Goal: Find specific page/section: Find specific page/section

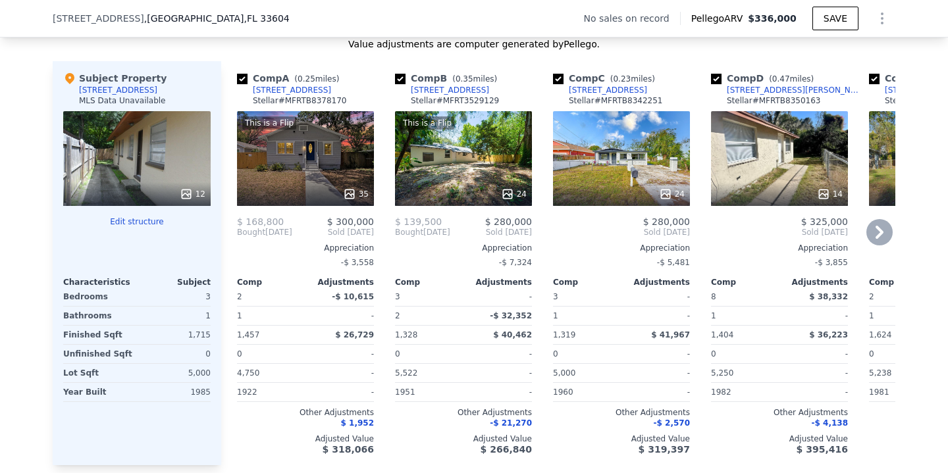
scroll to position [1089, 0]
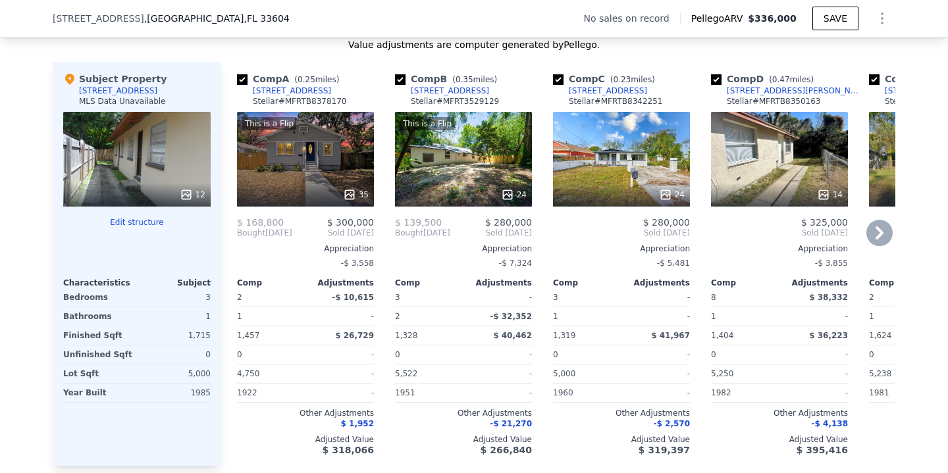
click at [880, 230] on icon at bounding box center [879, 232] width 8 height 13
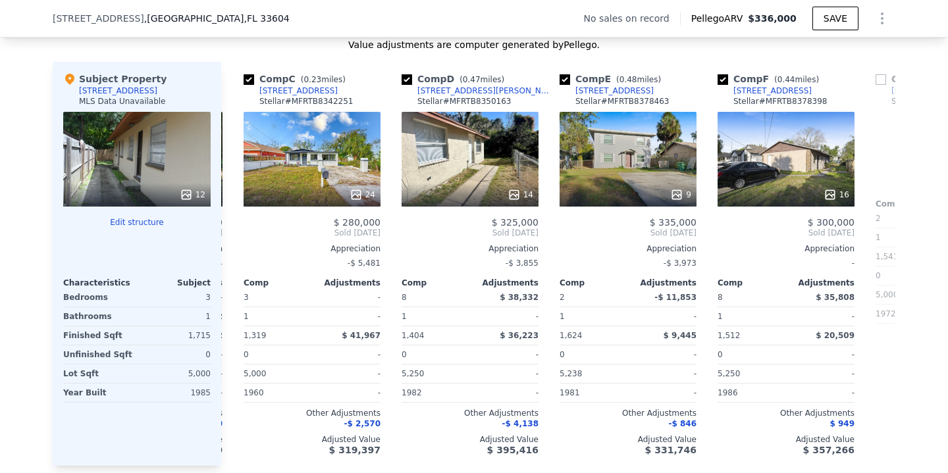
scroll to position [0, 316]
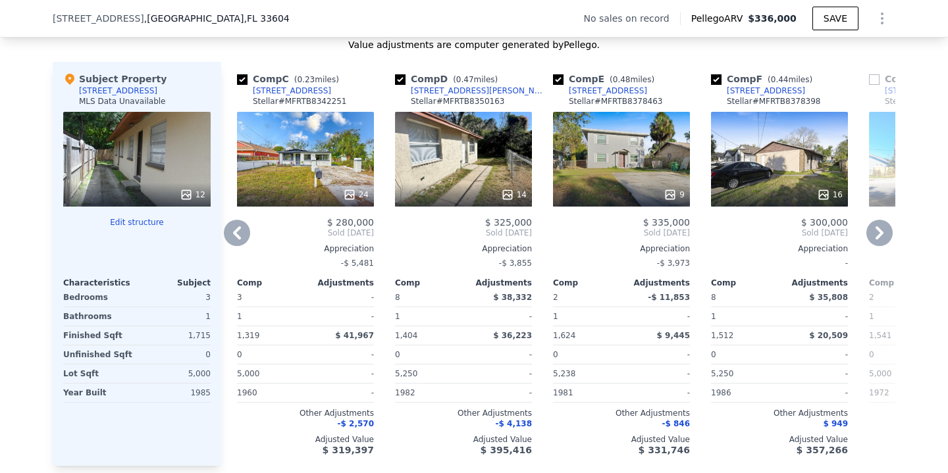
click at [880, 230] on icon at bounding box center [879, 232] width 8 height 13
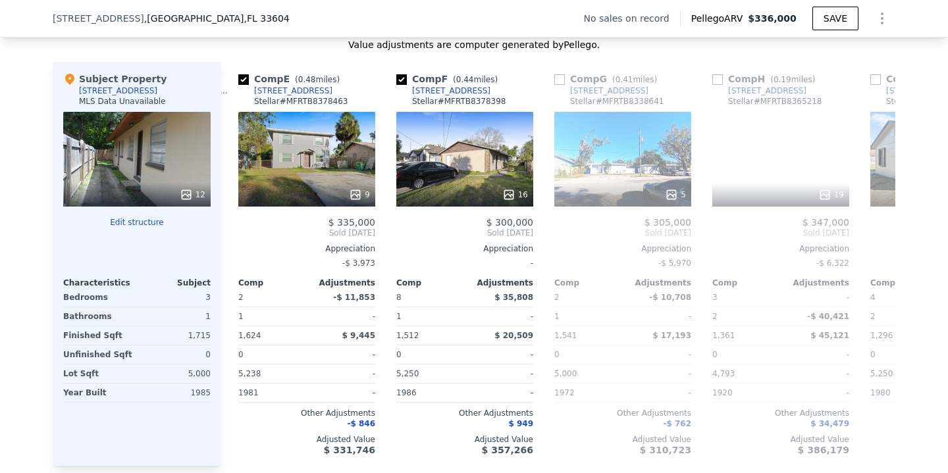
scroll to position [0, 632]
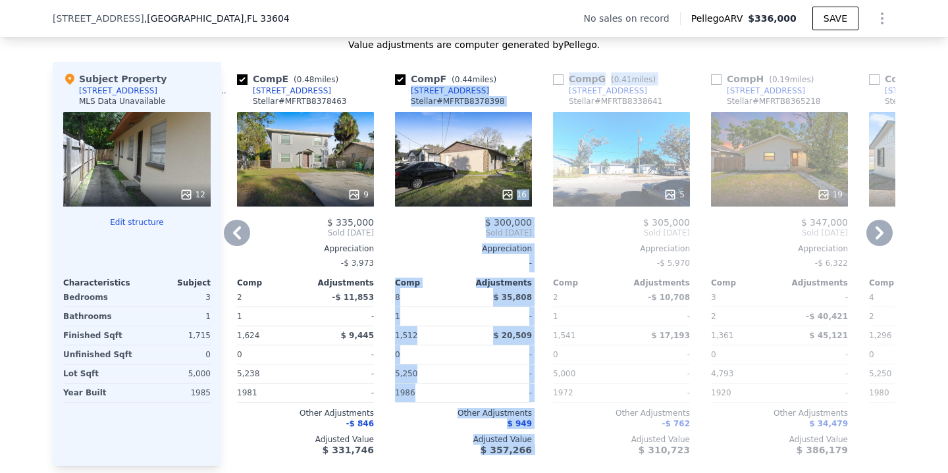
drag, startPoint x: 544, startPoint y: 90, endPoint x: 411, endPoint y: 93, distance: 132.3
click at [411, 93] on div "Comp A ( 0.25 miles) [STREET_ADDRESS] # MFRTB8378170 This is a Flip 35 $ 168,80…" at bounding box center [558, 264] width 674 height 404
click at [407, 93] on link "[STREET_ADDRESS]" at bounding box center [442, 91] width 94 height 11
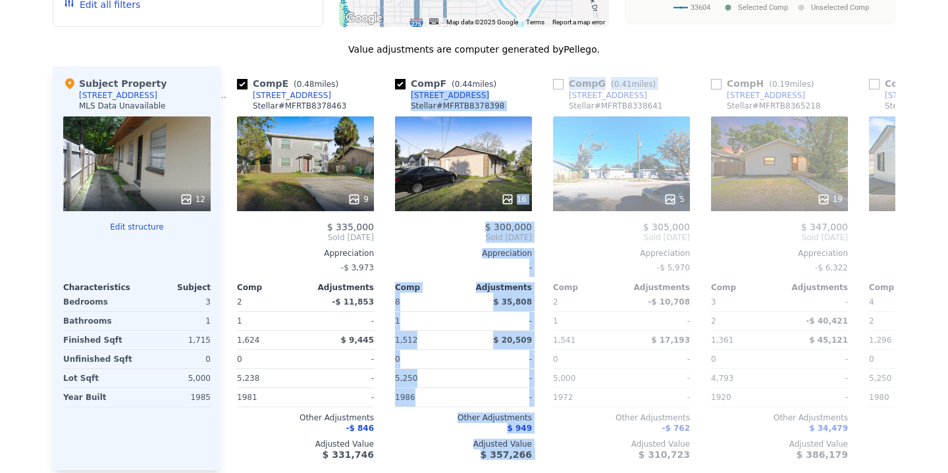
scroll to position [0, 0]
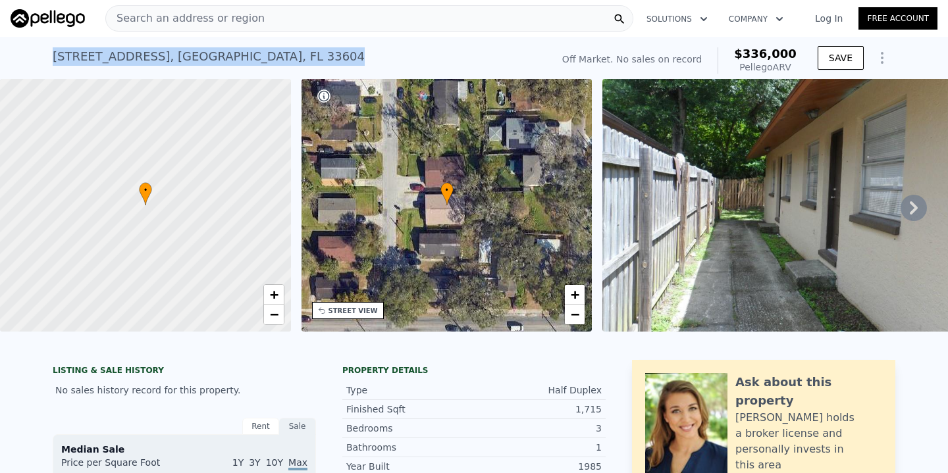
drag, startPoint x: 311, startPoint y: 58, endPoint x: 42, endPoint y: 53, distance: 268.6
click at [42, 53] on div "[STREET_ADDRESS] No sales on record (~ARV $336k ) Off Market. No sales on recor…" at bounding box center [474, 58] width 948 height 42
copy div "[STREET_ADDRESS]"
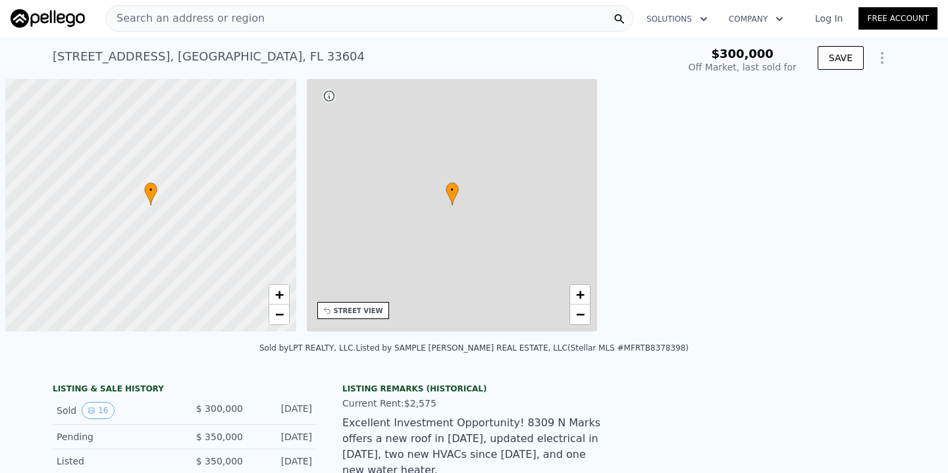
scroll to position [0, 5]
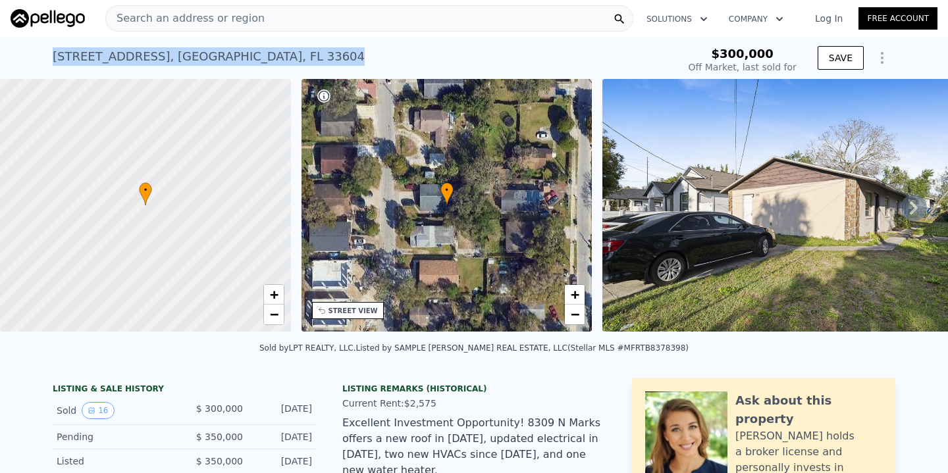
drag, startPoint x: 324, startPoint y: 61, endPoint x: 22, endPoint y: 61, distance: 302.8
click at [22, 61] on div "8309 N MARKS STREET Unit A & B , Tampa , FL 33604 Sold Sep 2025 for $300k $300,…" at bounding box center [474, 58] width 948 height 42
type input "-$ 317,533"
